Goal: Find contact information: Find contact information

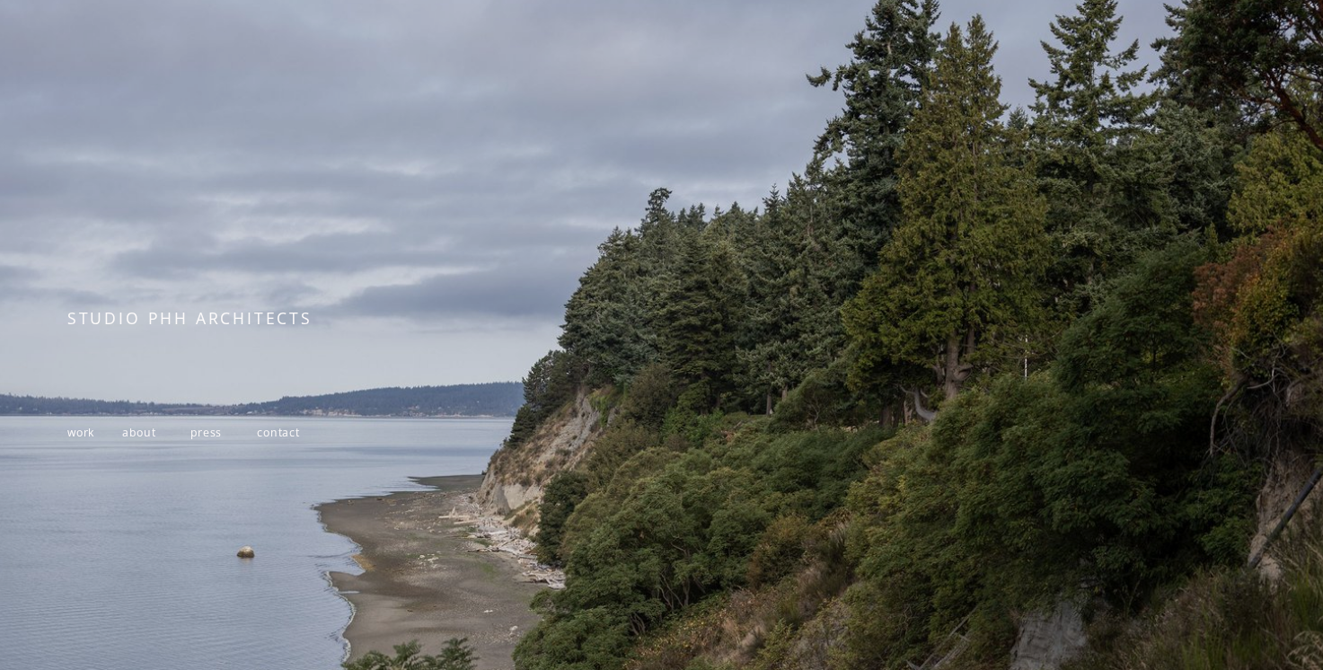
scroll to position [7, 0]
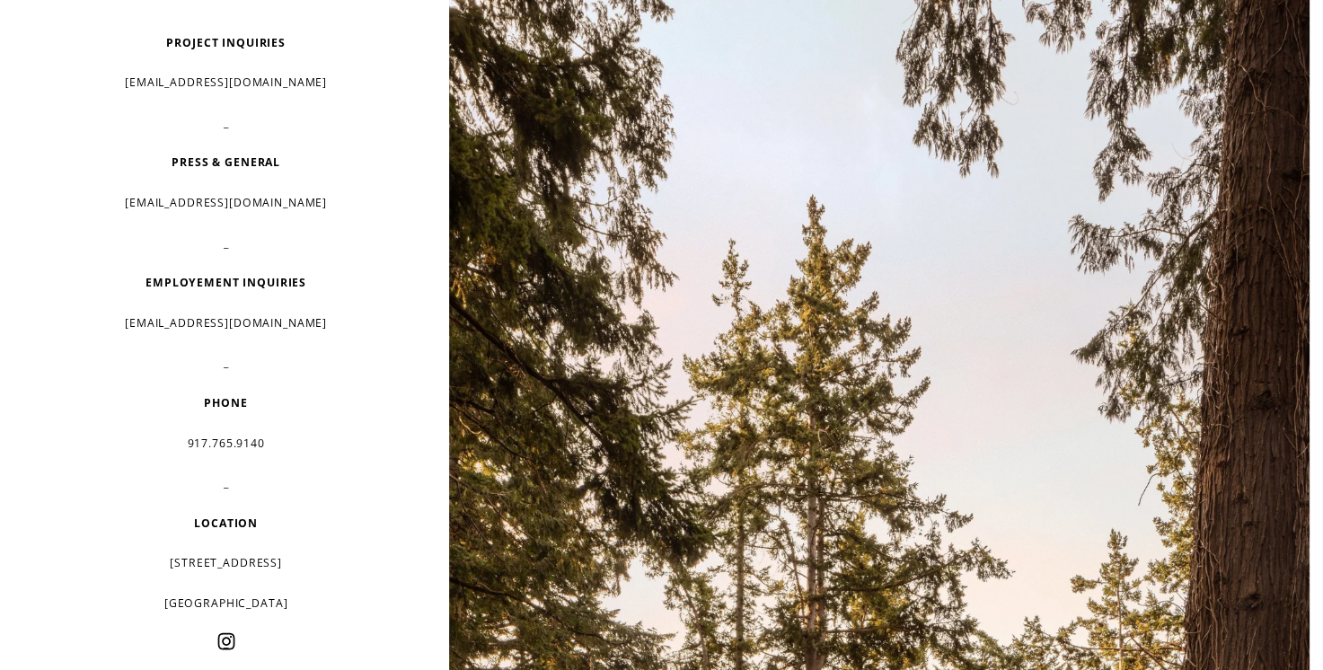
scroll to position [108, 0]
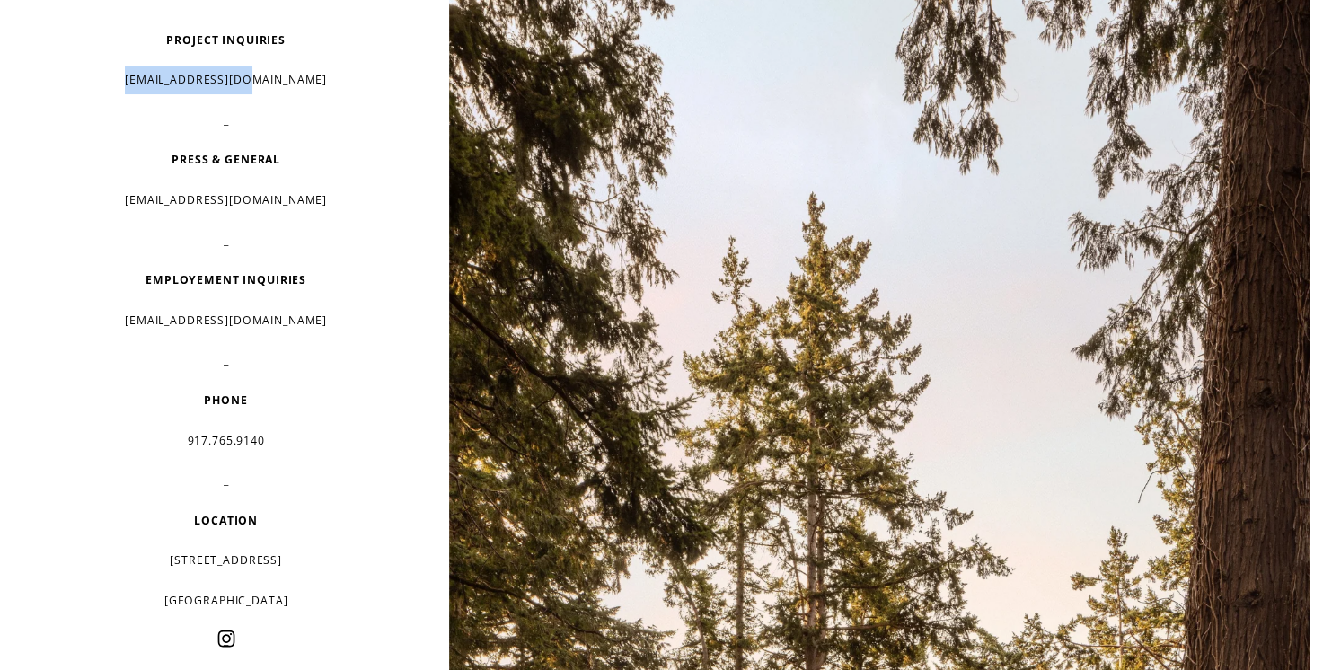
drag, startPoint x: 303, startPoint y: 82, endPoint x: 165, endPoint y: 84, distance: 138.3
click at [165, 84] on p "[EMAIL_ADDRESS][DOMAIN_NAME]" at bounding box center [225, 80] width 317 height 28
copy p "[EMAIL_ADDRESS][DOMAIN_NAME]"
click at [374, 63] on div "PROJECT INQUIRIES [EMAIL_ADDRESS][DOMAIN_NAME] _ PRESS & GENERAL [EMAIL_ADDRESS…" at bounding box center [225, 401] width 317 height 748
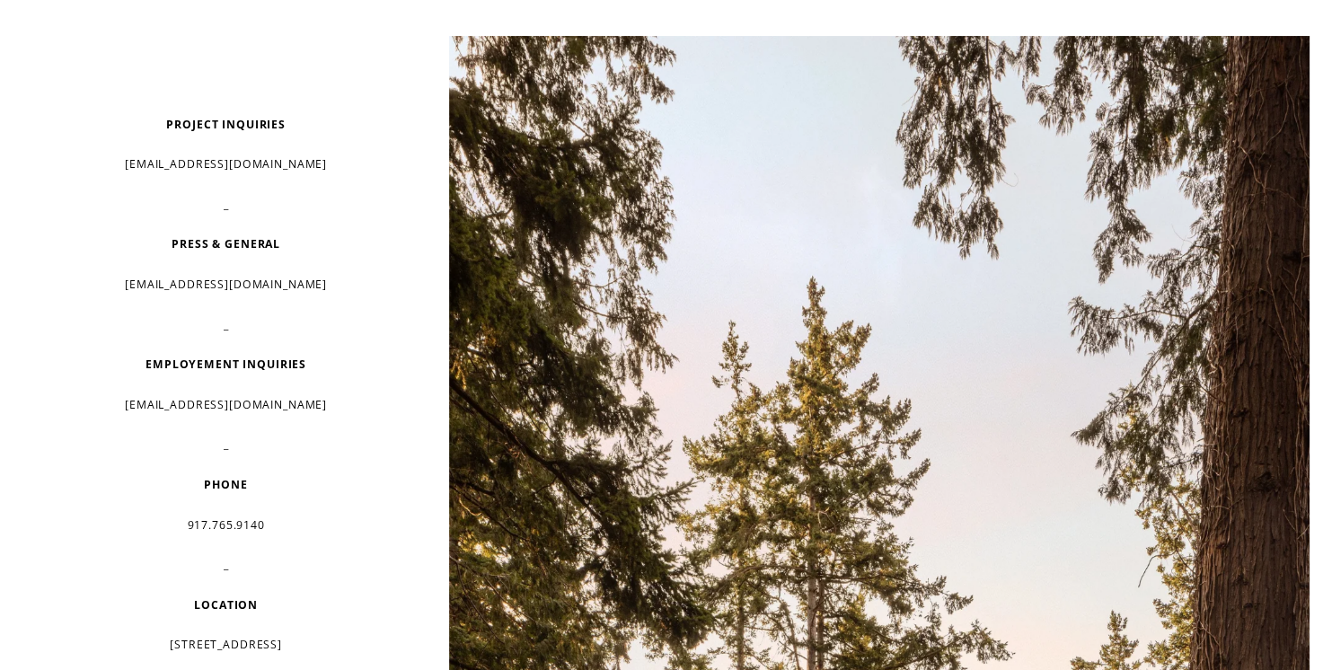
scroll to position [0, 0]
